Goal: Information Seeking & Learning: Learn about a topic

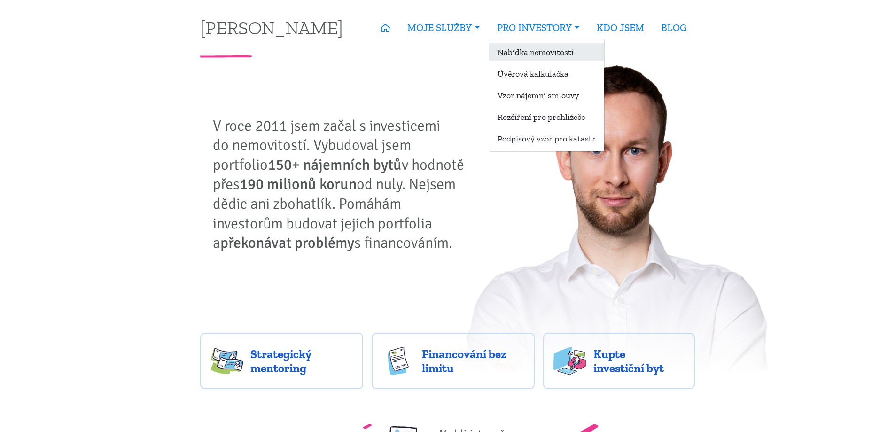
click at [542, 49] on link "Nabídka nemovitostí" at bounding box center [546, 51] width 115 height 17
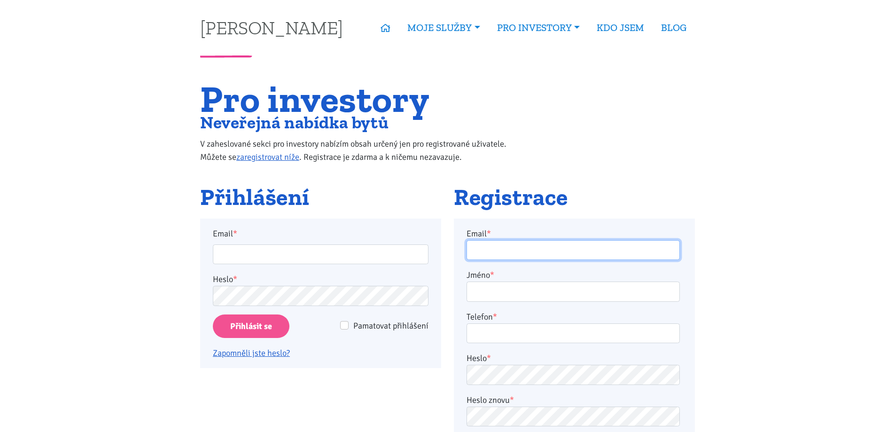
type input "[PERSON_NAME][EMAIL_ADDRESS][DOMAIN_NAME]"
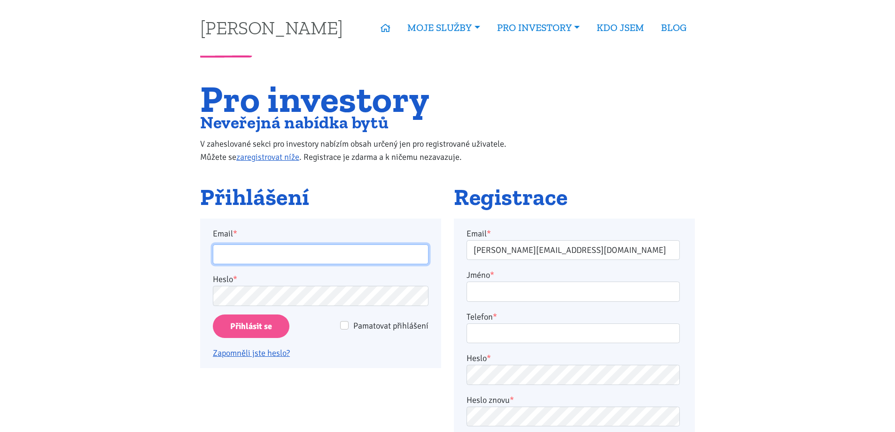
type input "[PERSON_NAME][EMAIL_ADDRESS][DOMAIN_NAME]"
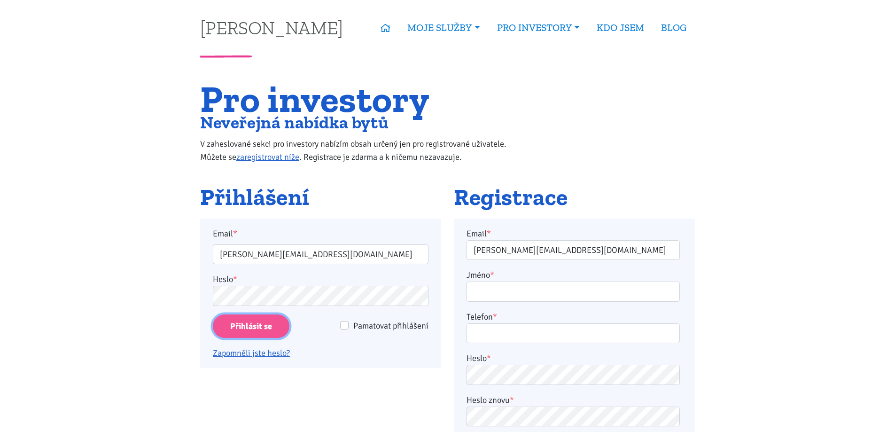
click at [232, 326] on input "Přihlásit se" at bounding box center [251, 326] width 77 height 24
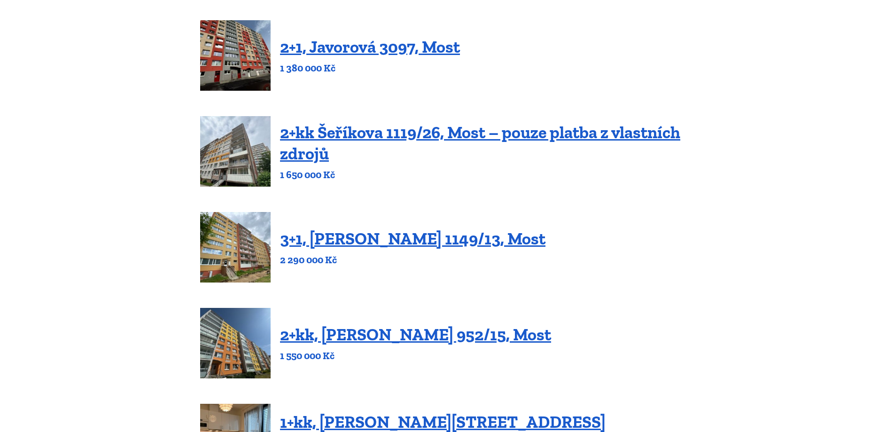
scroll to position [429, 0]
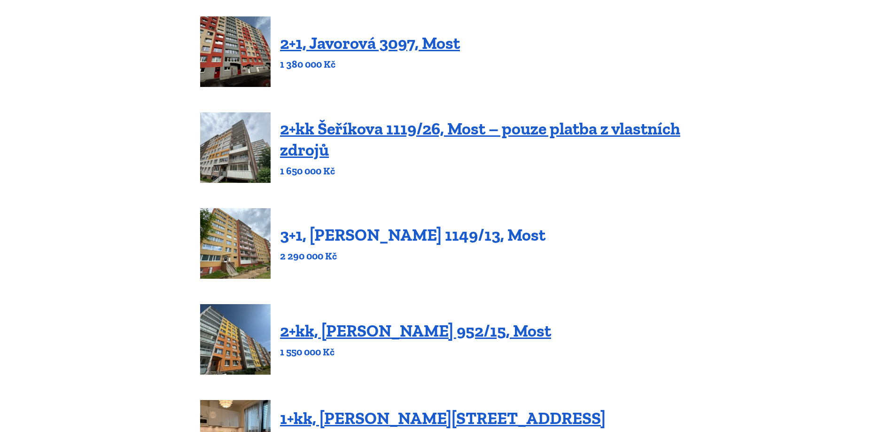
click at [395, 244] on link "3+1, Jaroslava Haška 1149/13, Most" at bounding box center [412, 235] width 265 height 20
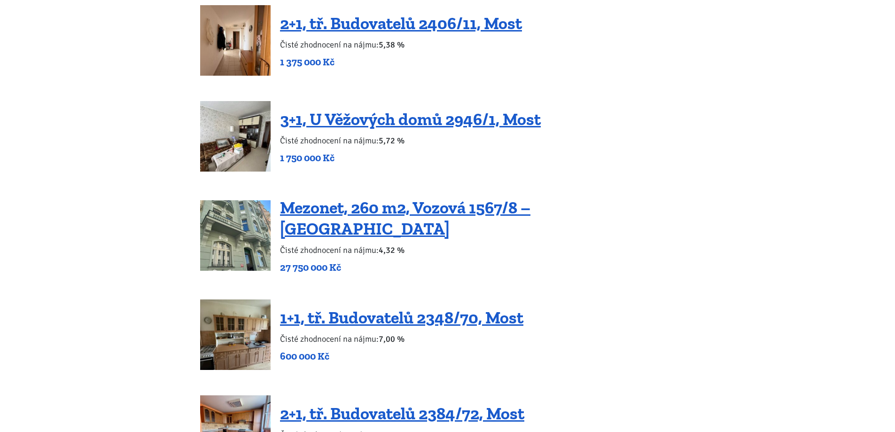
scroll to position [1597, 0]
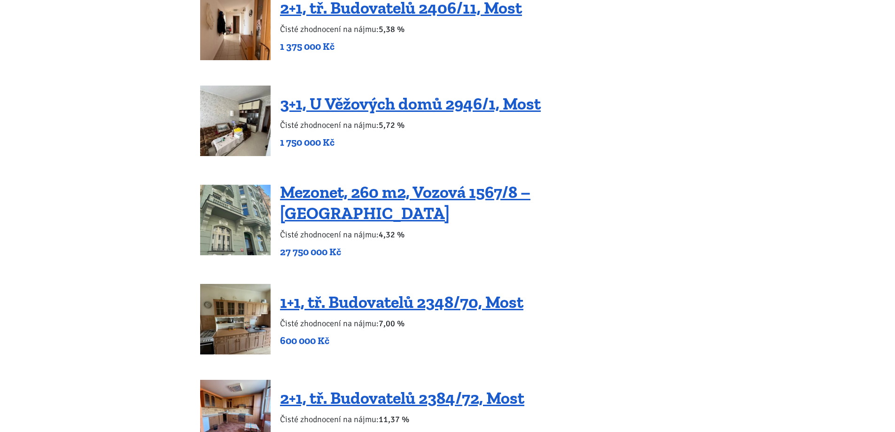
click at [363, 284] on div "1+1, tř. Budovatelů 2348/70, Most Čisté zhodnocení na nájmu: 7,00 % 600 000 Kč" at bounding box center [447, 319] width 495 height 70
click at [368, 292] on link "1+1, tř. Budovatelů 2348/70, Most" at bounding box center [401, 302] width 243 height 20
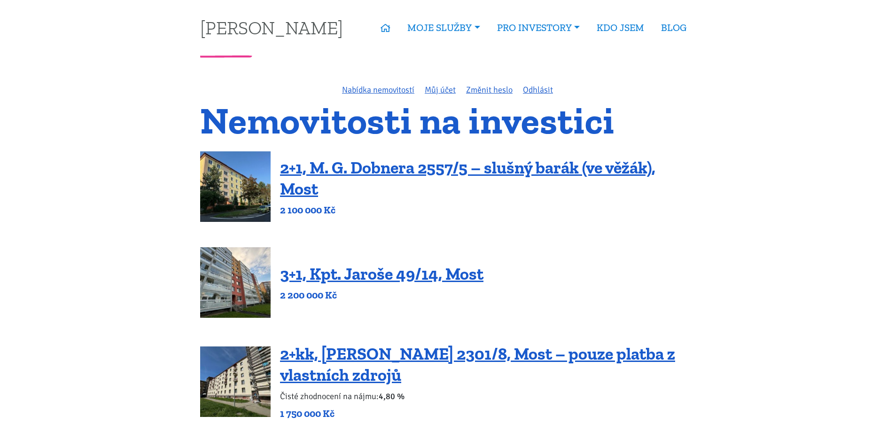
scroll to position [1597, 0]
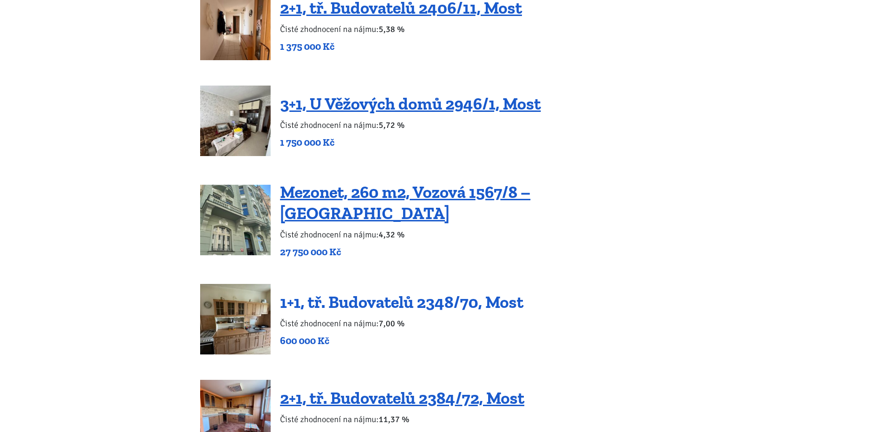
click at [463, 292] on link "1+1, tř. Budovatelů 2348/70, Most" at bounding box center [401, 302] width 243 height 20
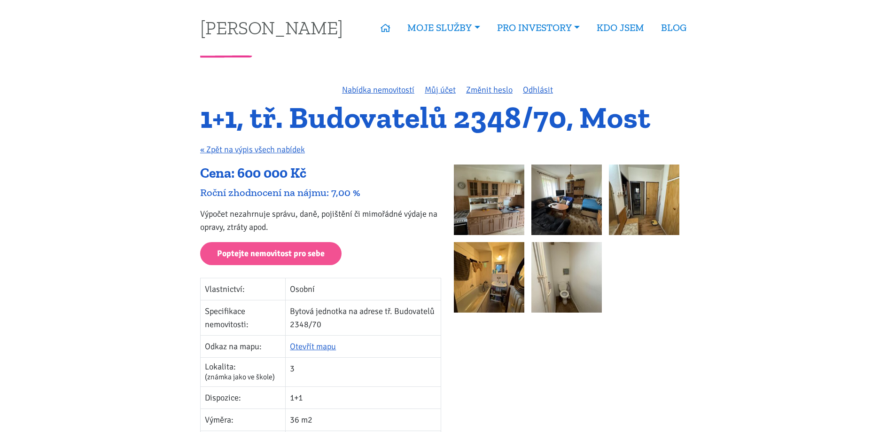
scroll to position [35, 0]
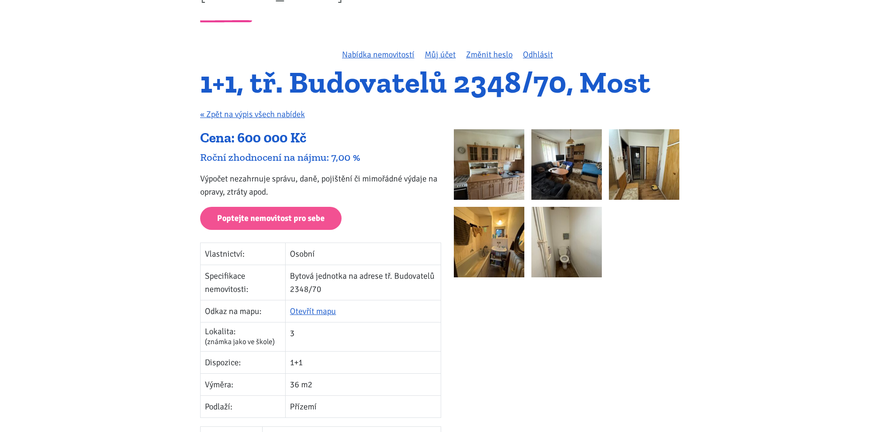
click at [471, 256] on img at bounding box center [489, 242] width 70 height 70
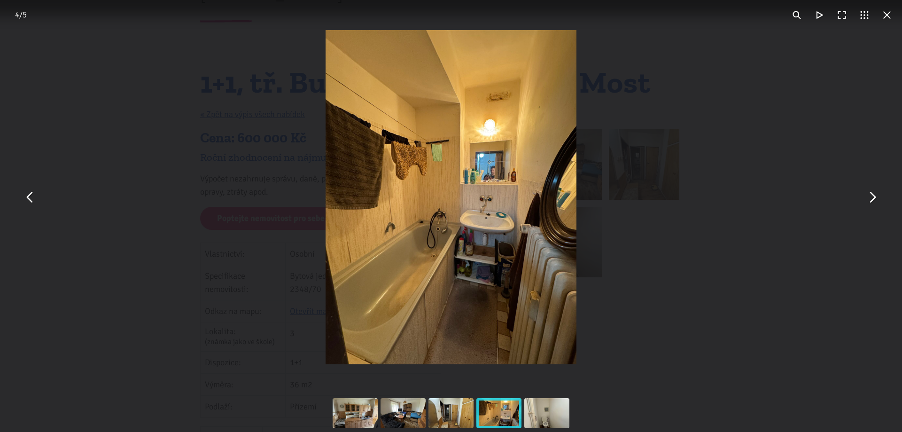
click at [800, 190] on div "You can close this modal content with the ESC key" at bounding box center [451, 197] width 902 height 394
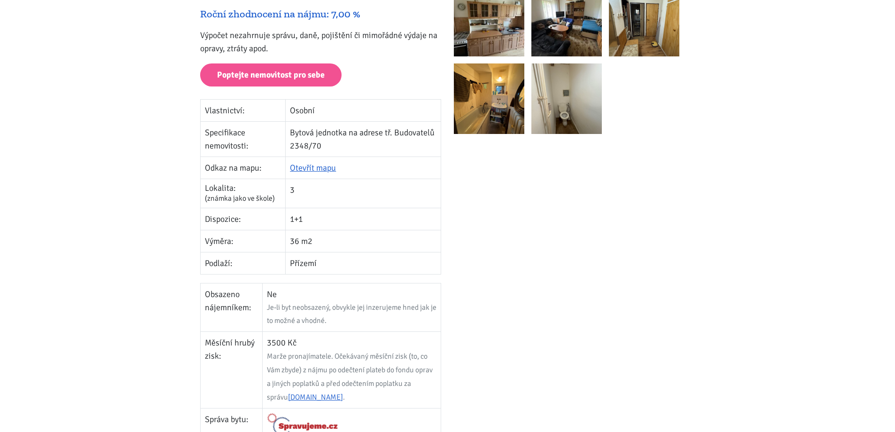
scroll to position [0, 0]
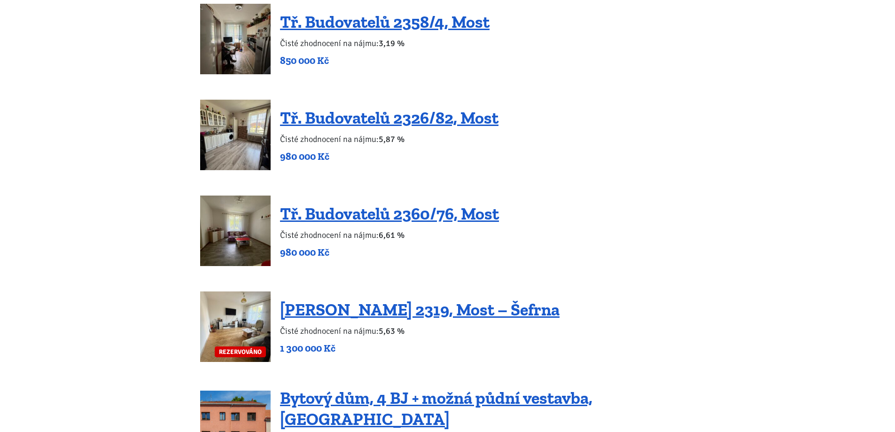
scroll to position [962, 0]
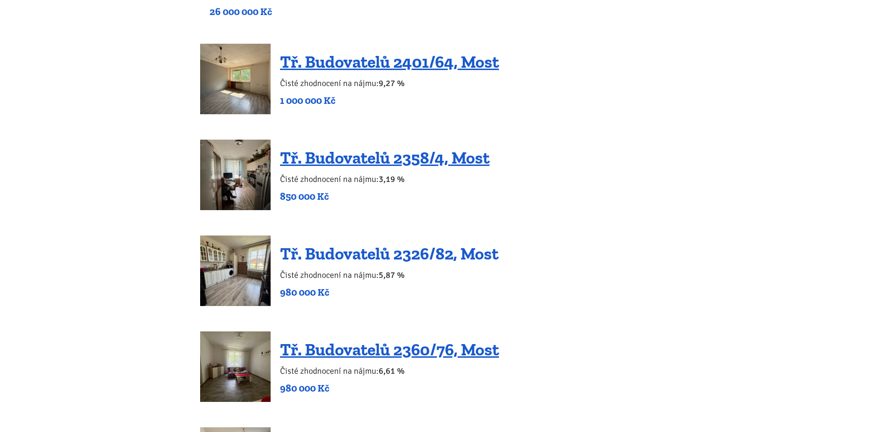
click at [451, 250] on link "Tř. Budovatelů 2326/82, Most" at bounding box center [389, 253] width 218 height 20
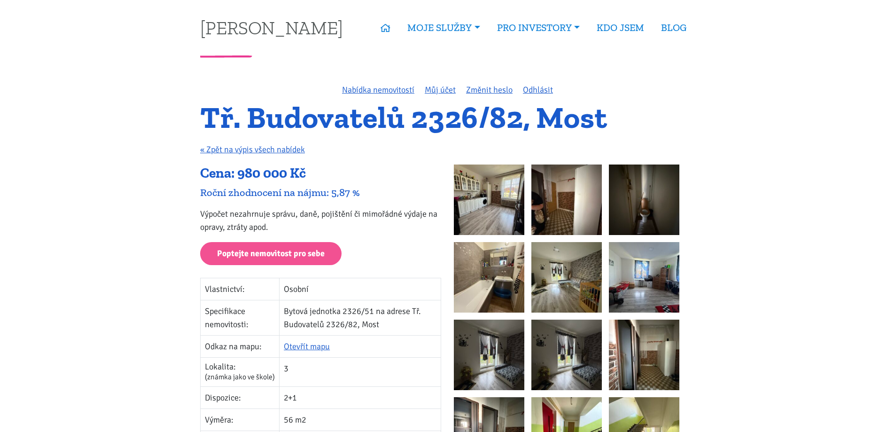
scroll to position [45, 0]
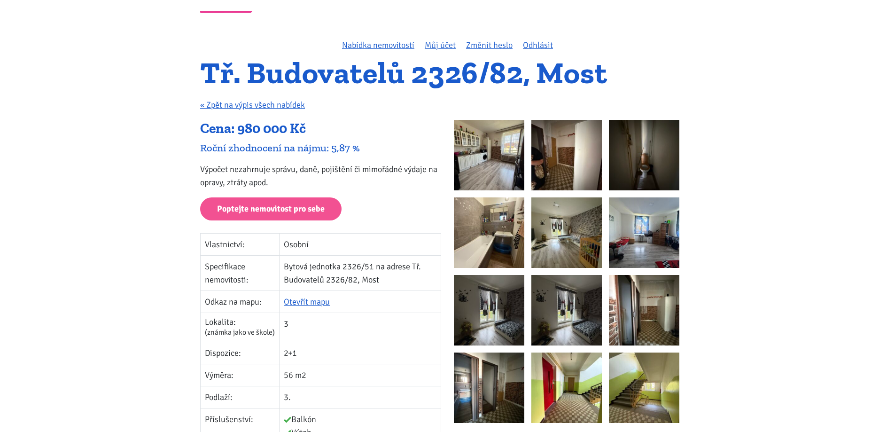
click at [506, 147] on img at bounding box center [489, 155] width 70 height 70
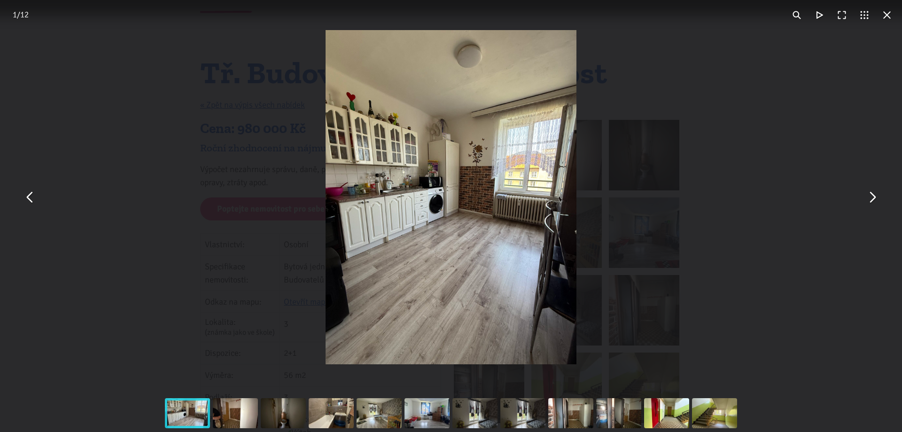
click at [883, 194] on button "You can close this modal content with the ESC key" at bounding box center [871, 197] width 23 height 23
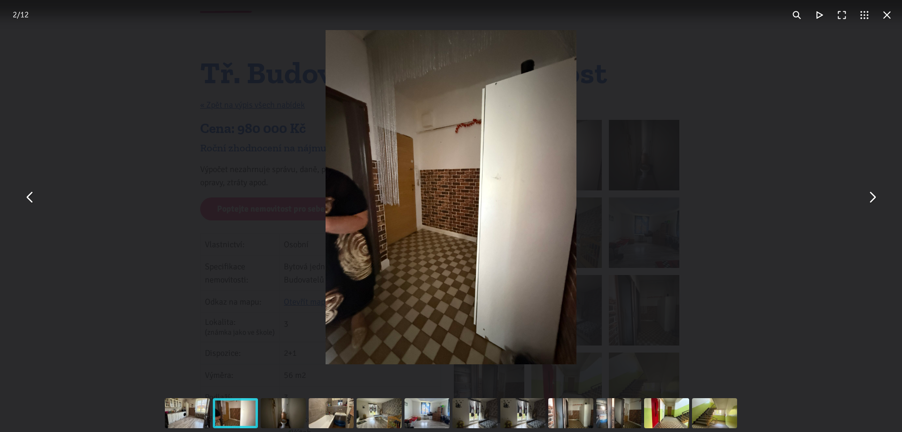
click at [883, 194] on button "You can close this modal content with the ESC key" at bounding box center [871, 197] width 23 height 23
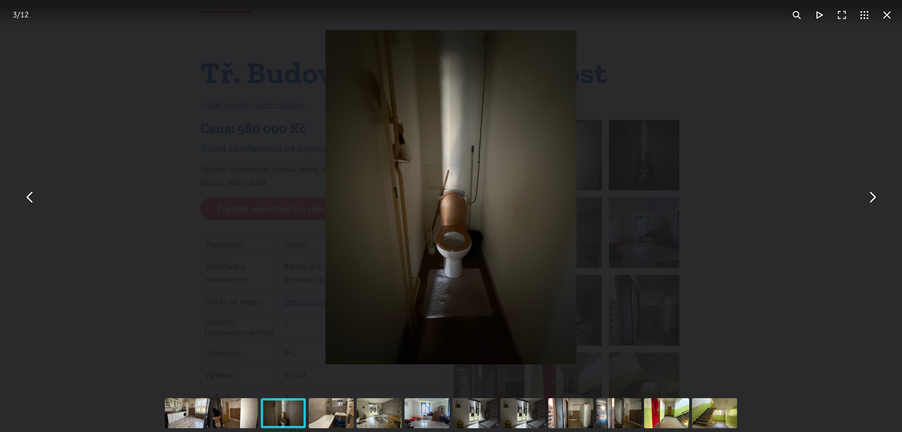
click at [883, 194] on button "You can close this modal content with the ESC key" at bounding box center [871, 197] width 23 height 23
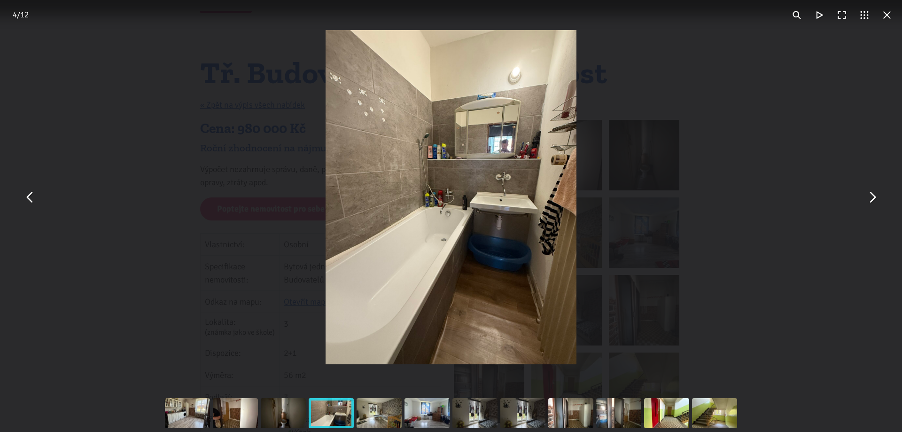
click at [883, 194] on button "You can close this modal content with the ESC key" at bounding box center [871, 197] width 23 height 23
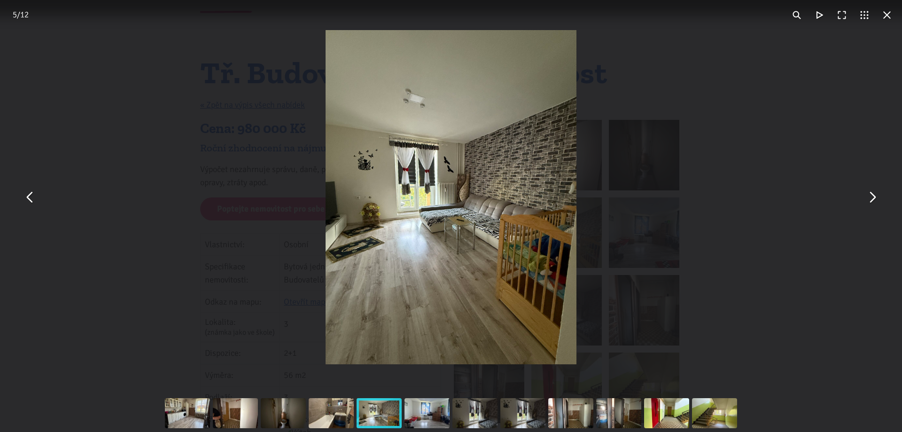
click at [883, 194] on button "You can close this modal content with the ESC key" at bounding box center [871, 197] width 23 height 23
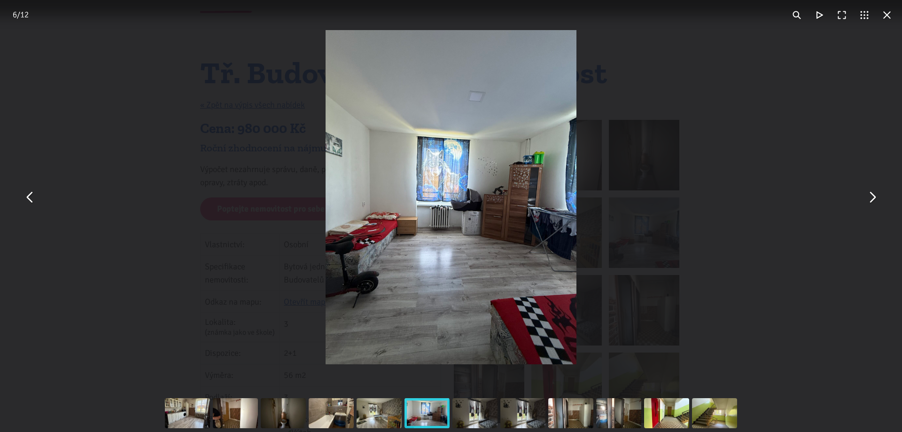
click at [883, 194] on button "You can close this modal content with the ESC key" at bounding box center [871, 197] width 23 height 23
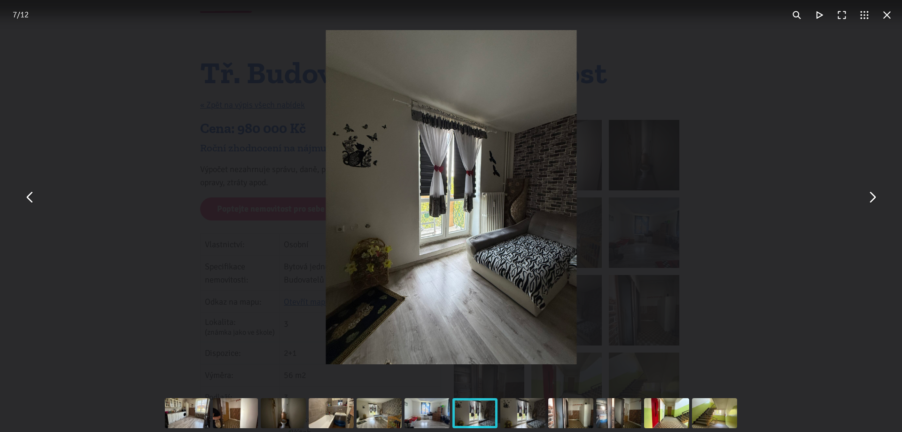
click at [883, 194] on button "You can close this modal content with the ESC key" at bounding box center [871, 197] width 23 height 23
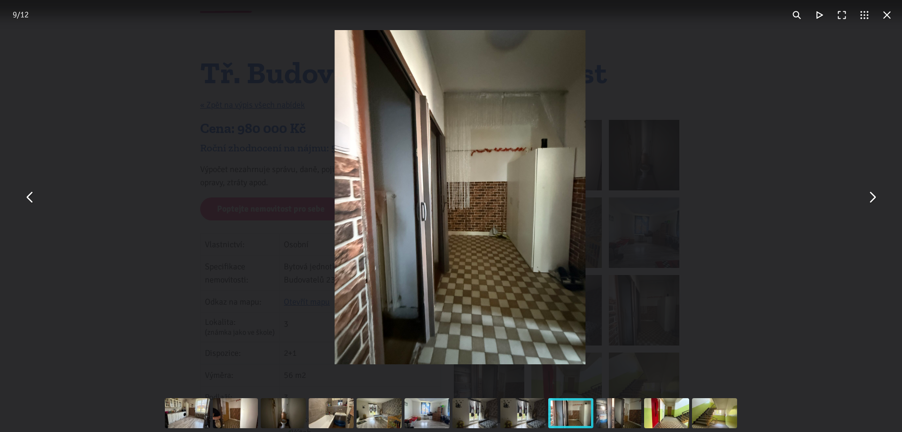
click at [883, 194] on button "You can close this modal content with the ESC key" at bounding box center [871, 197] width 23 height 23
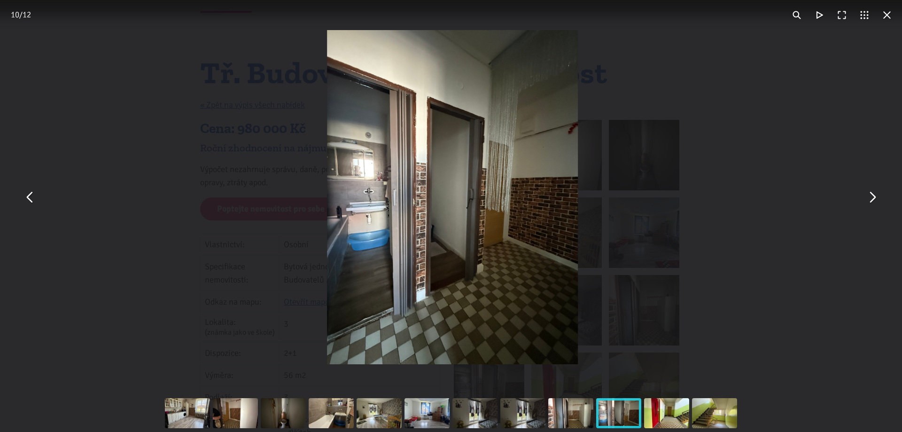
click at [883, 194] on button "You can close this modal content with the ESC key" at bounding box center [871, 197] width 23 height 23
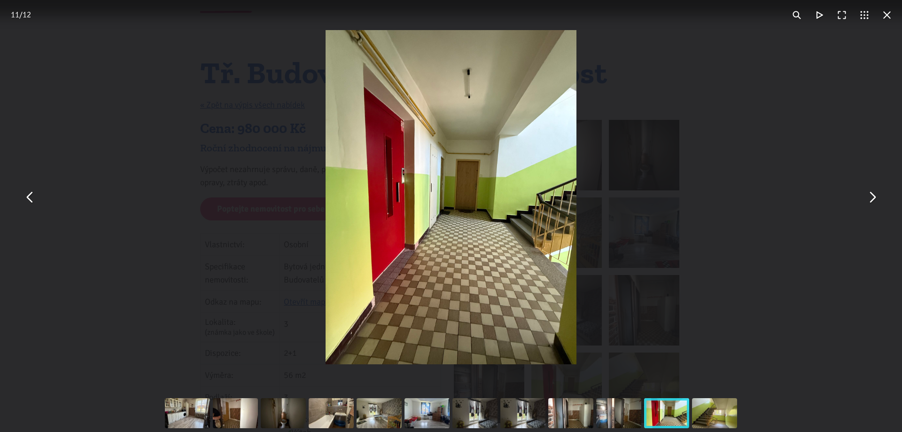
click at [883, 194] on button "You can close this modal content with the ESC key" at bounding box center [871, 197] width 23 height 23
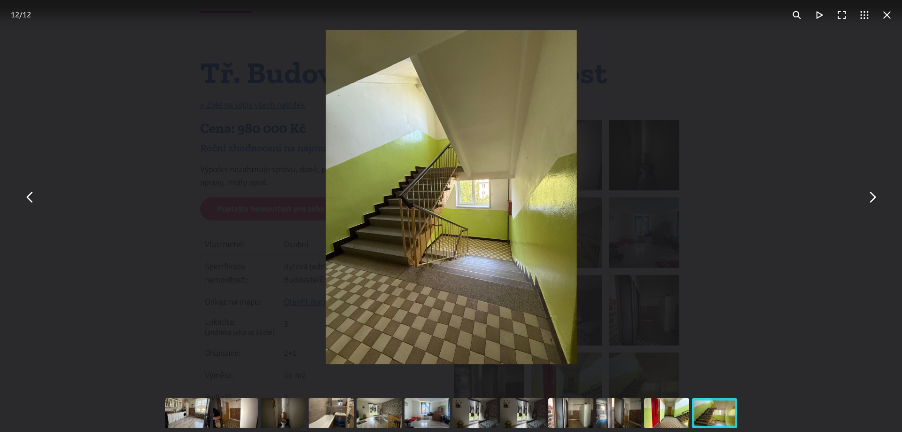
click at [883, 194] on button "You can close this modal content with the ESC key" at bounding box center [871, 197] width 23 height 23
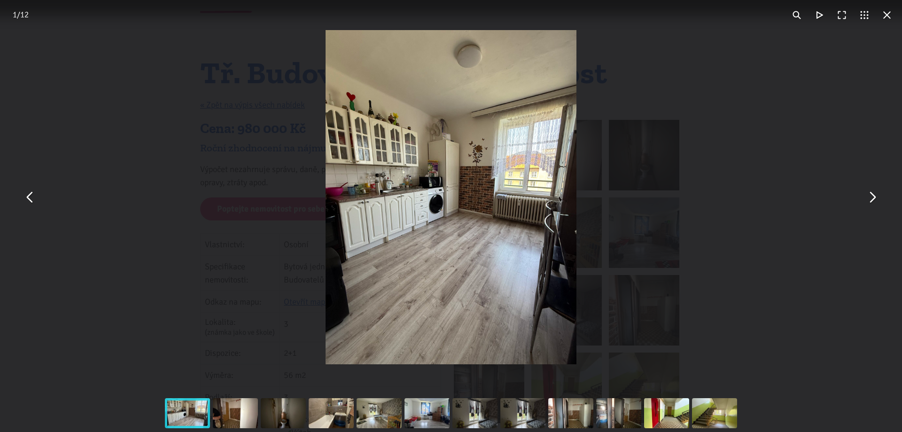
click at [883, 194] on button "You can close this modal content with the ESC key" at bounding box center [871, 197] width 23 height 23
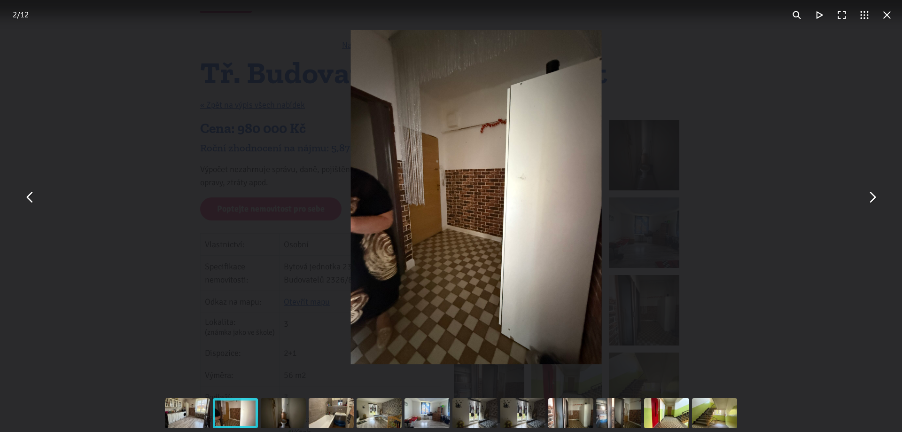
click at [883, 194] on button "You can close this modal content with the ESC key" at bounding box center [871, 197] width 23 height 23
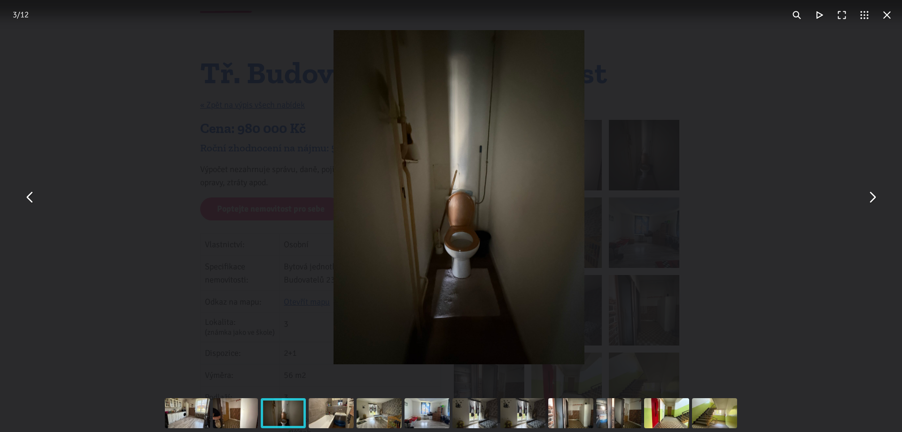
click at [883, 194] on button "You can close this modal content with the ESC key" at bounding box center [871, 197] width 23 height 23
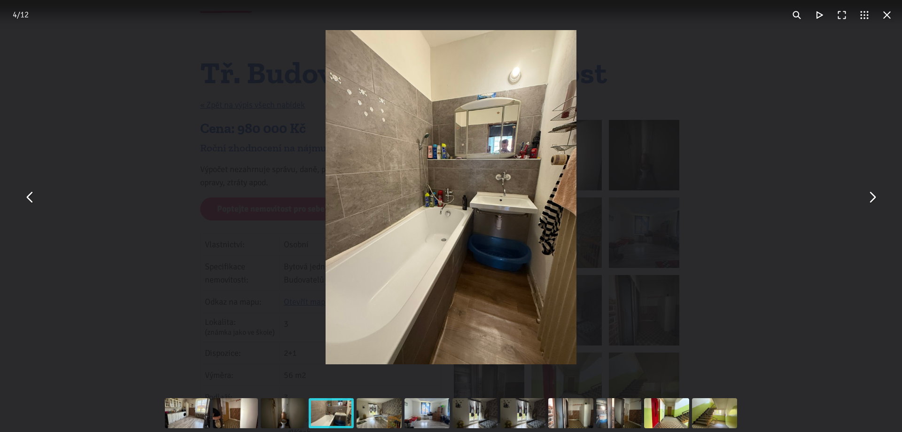
click at [886, 14] on button "You can close this modal content with the ESC key" at bounding box center [886, 15] width 23 height 23
